Goal: Use online tool/utility: Utilize a website feature to perform a specific function

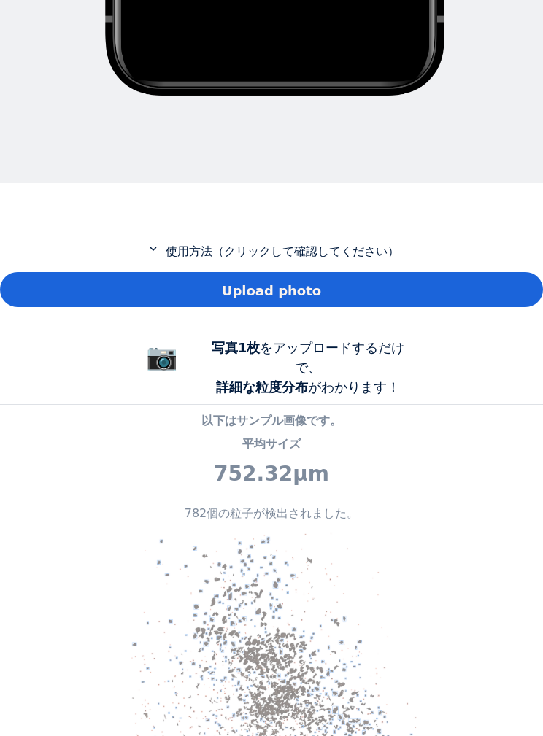
scroll to position [931, 0]
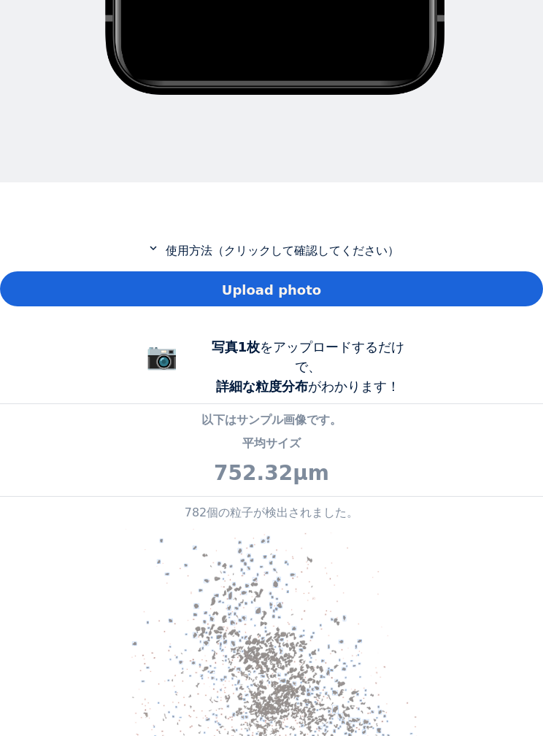
click at [488, 280] on div "Upload photo" at bounding box center [271, 288] width 543 height 35
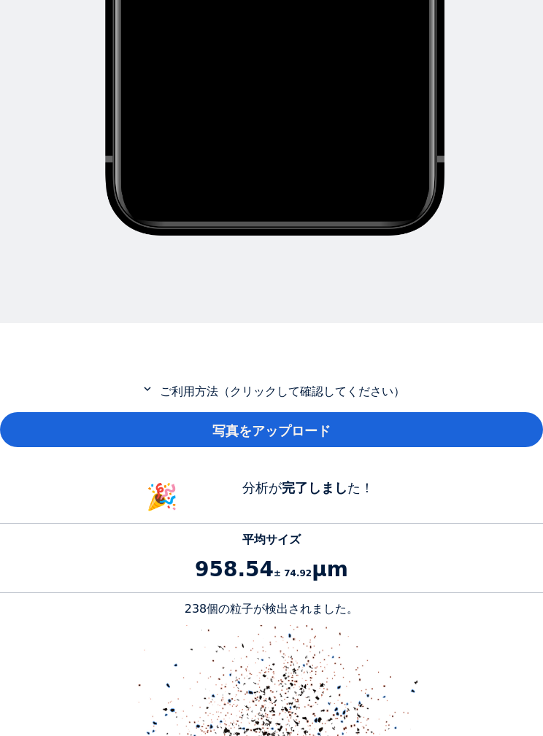
scroll to position [763, 0]
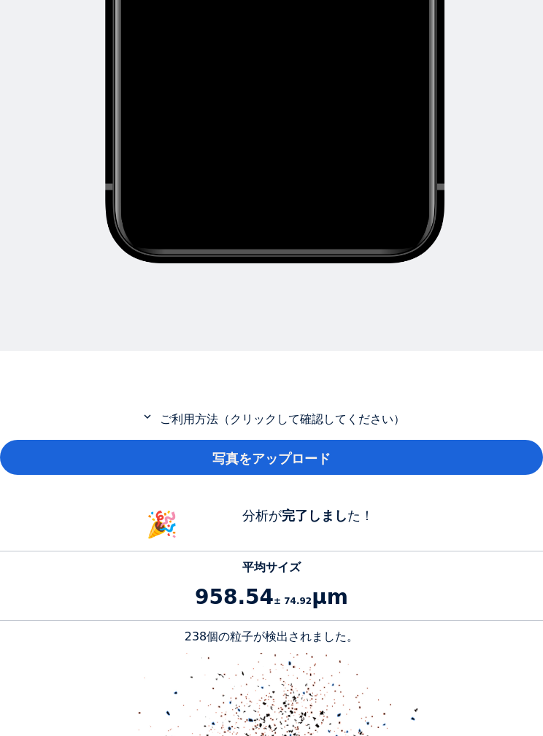
click at [442, 455] on div "写真をアップロード" at bounding box center [271, 457] width 543 height 35
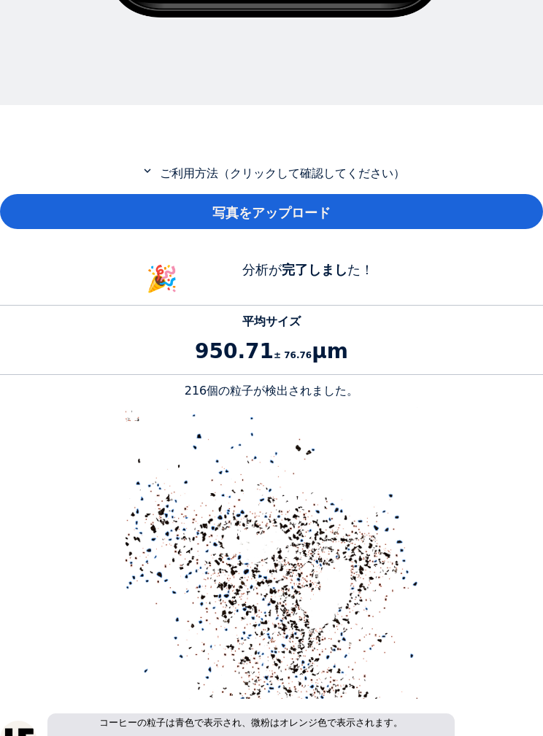
scroll to position [944, 0]
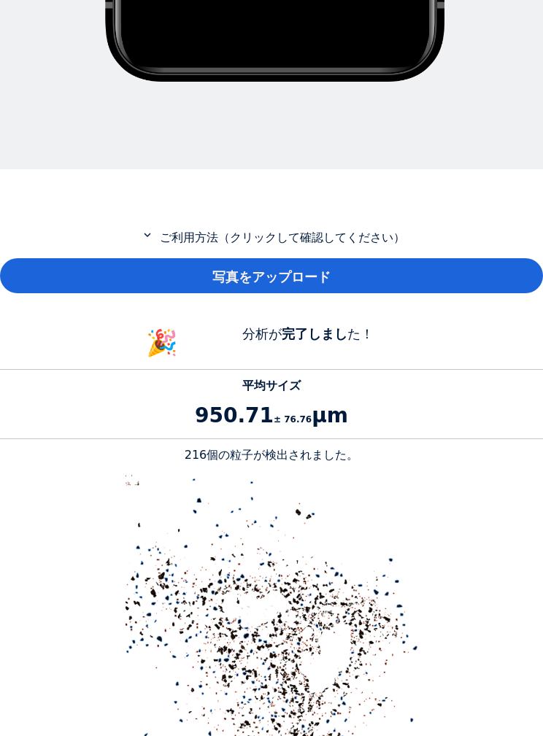
click at [514, 269] on div "写真をアップロード" at bounding box center [271, 275] width 543 height 35
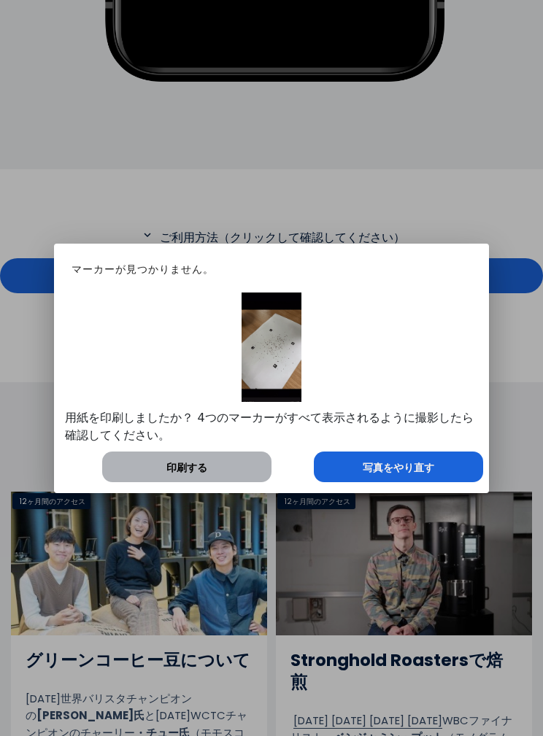
click at [450, 475] on div "写真をやり直す" at bounding box center [398, 467] width 169 height 31
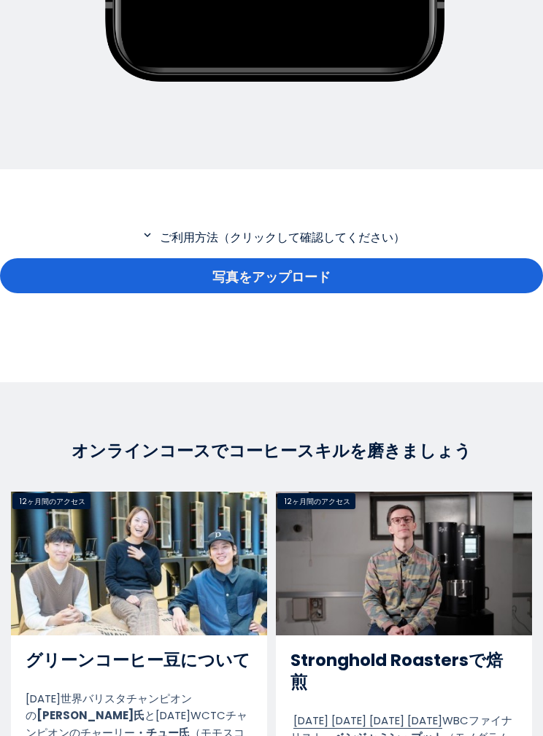
click at [500, 260] on div "写真をアップロード" at bounding box center [271, 275] width 543 height 35
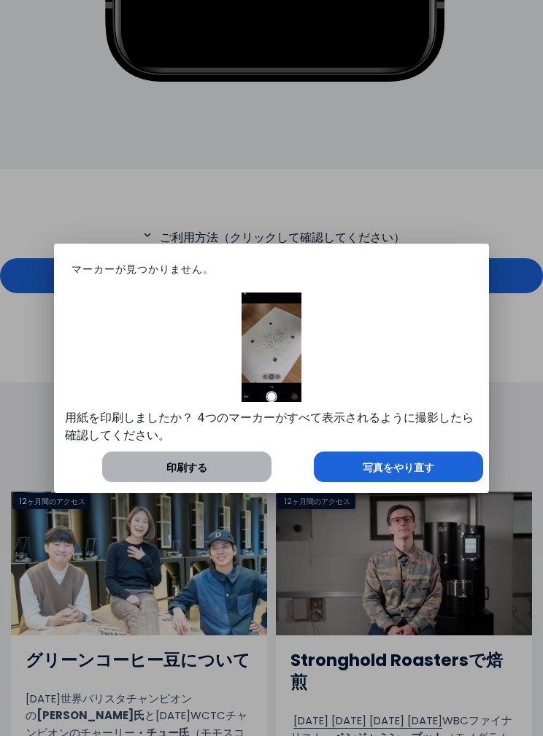
click at [434, 481] on div "写真をやり直す" at bounding box center [398, 467] width 169 height 31
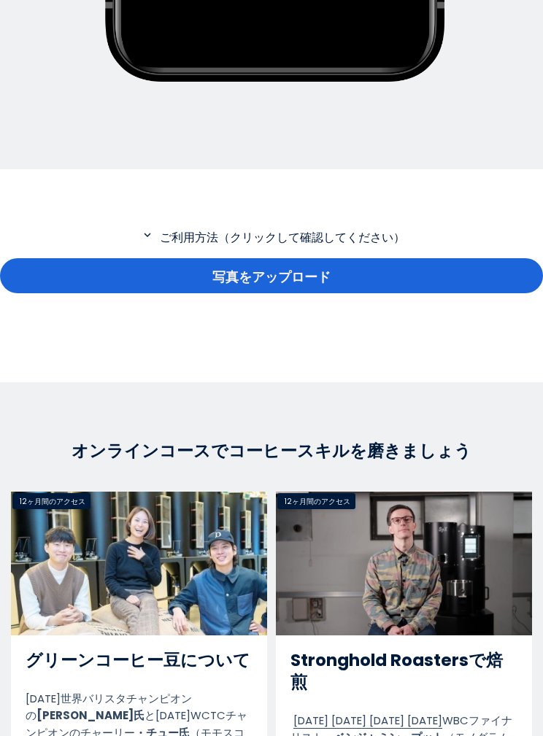
click at [497, 277] on div "写真をアップロード" at bounding box center [271, 275] width 543 height 35
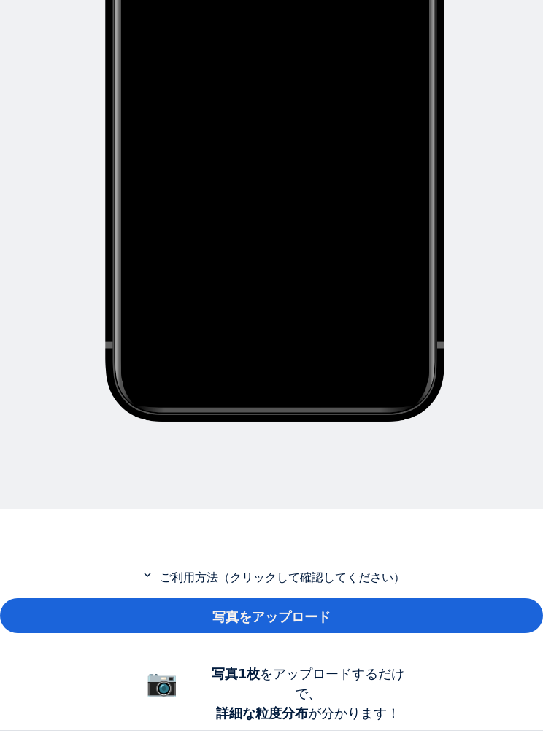
scroll to position [611, 0]
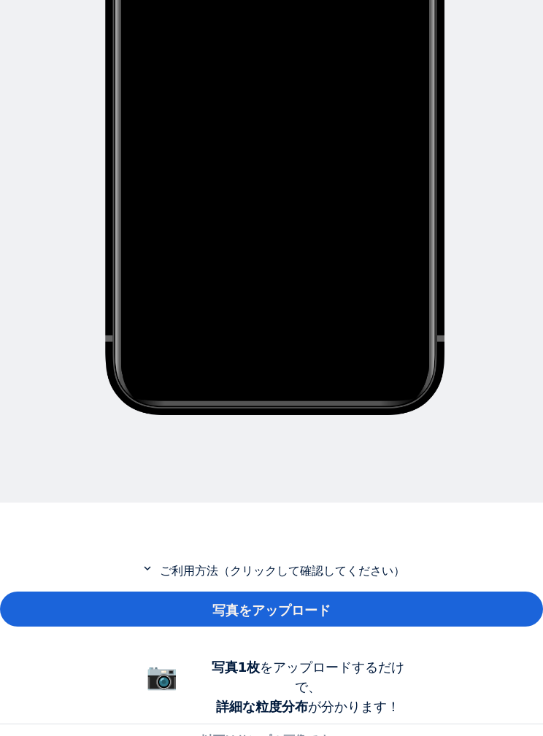
click at [466, 601] on div "写真をアップロード" at bounding box center [271, 609] width 543 height 35
click at [415, 618] on div "写真をアップロード" at bounding box center [271, 609] width 543 height 35
click at [424, 598] on div "写真をアップロード" at bounding box center [271, 609] width 543 height 35
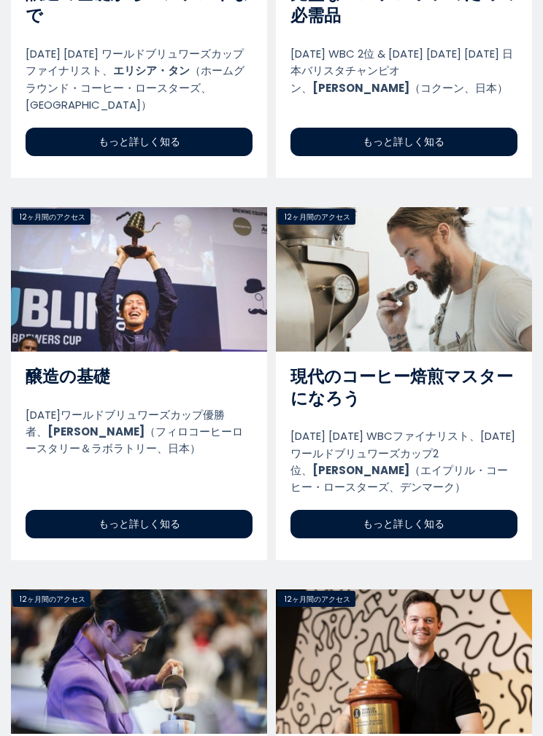
scroll to position [3145, 0]
